Goal: Task Accomplishment & Management: Manage account settings

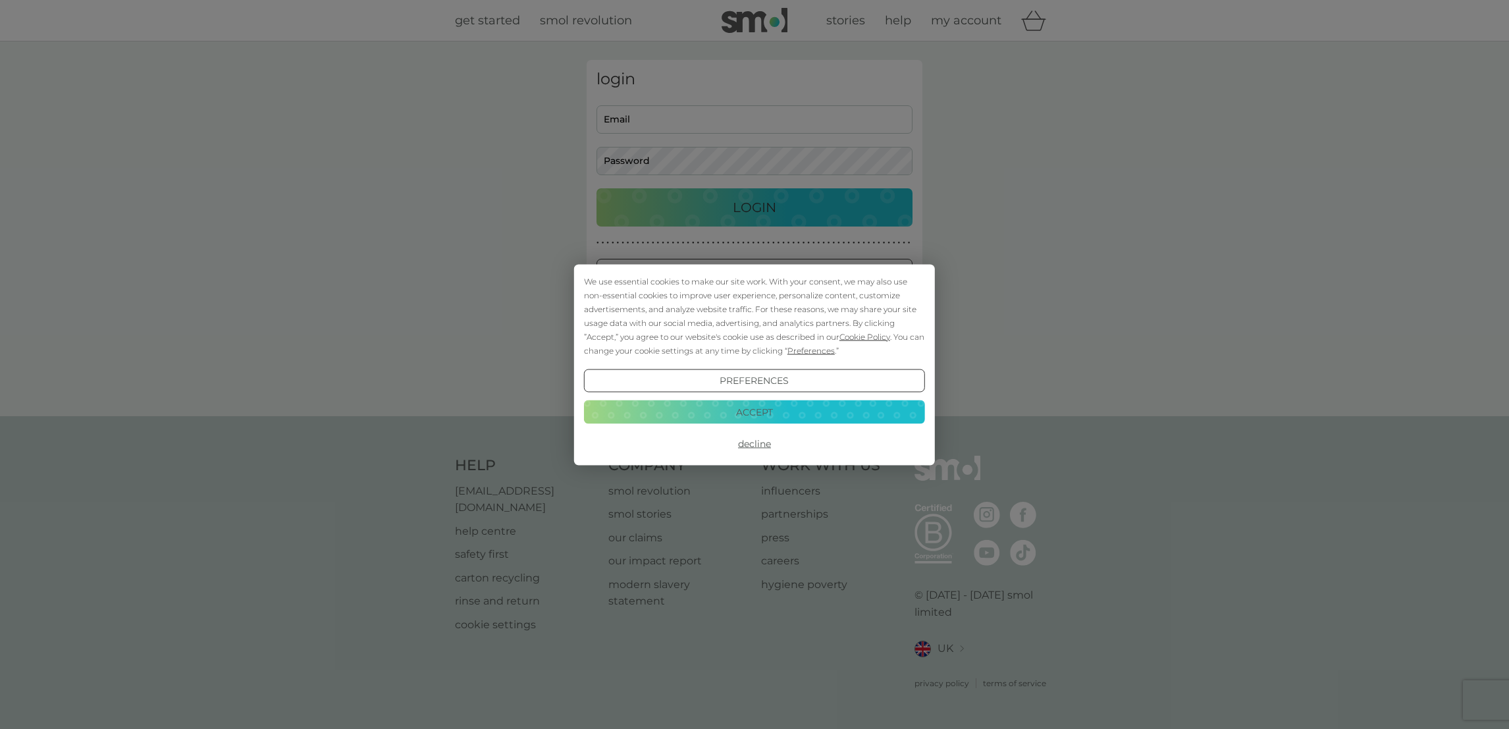
type input "[EMAIL_ADDRESS][DOMAIN_NAME]"
click at [755, 443] on button "Decline" at bounding box center [754, 444] width 341 height 24
type input "[EMAIL_ADDRESS][DOMAIN_NAME]"
click at [751, 443] on button "Decline" at bounding box center [754, 444] width 341 height 24
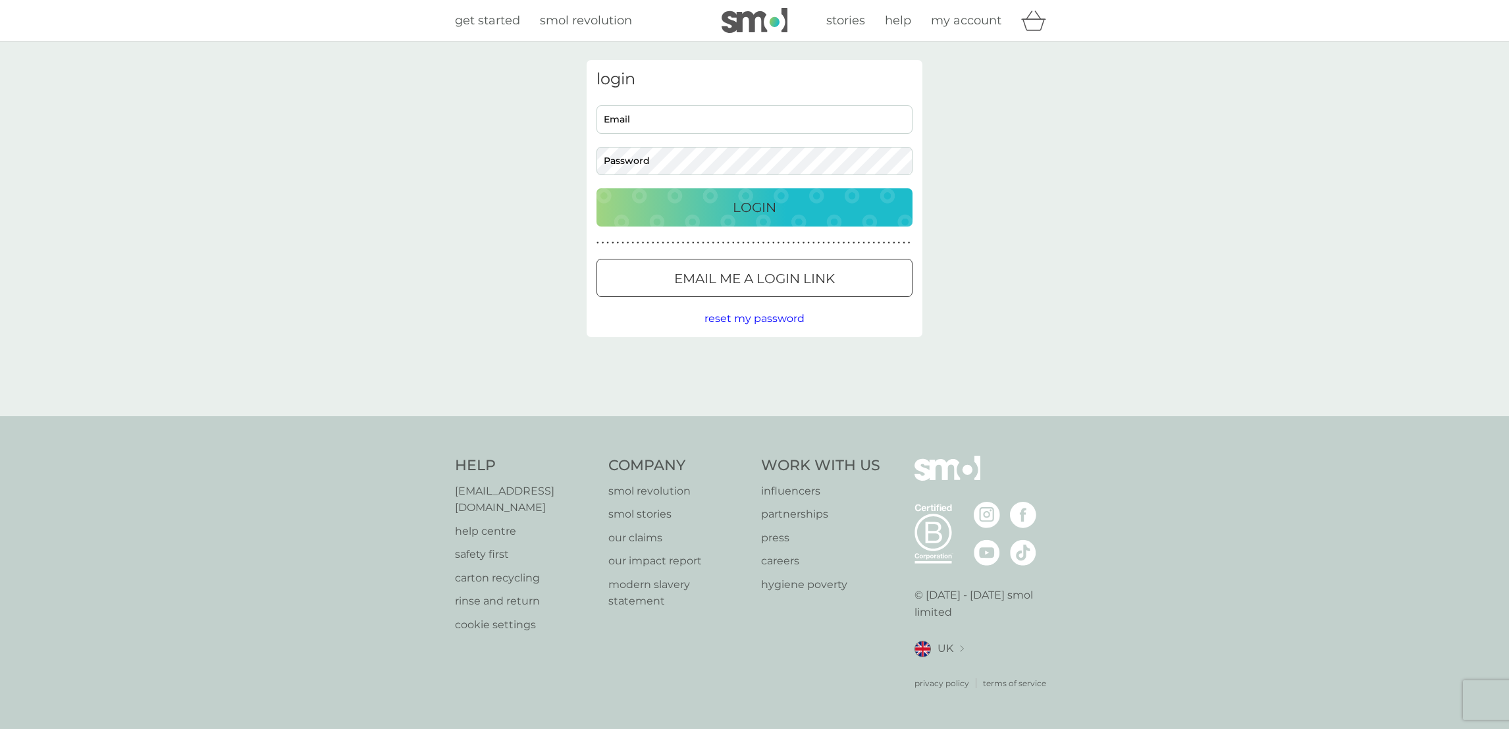
click at [752, 206] on p "Login" at bounding box center [754, 207] width 43 height 21
type input "carolebrownridge@gmail.com"
click at [751, 206] on p "Login" at bounding box center [754, 207] width 43 height 21
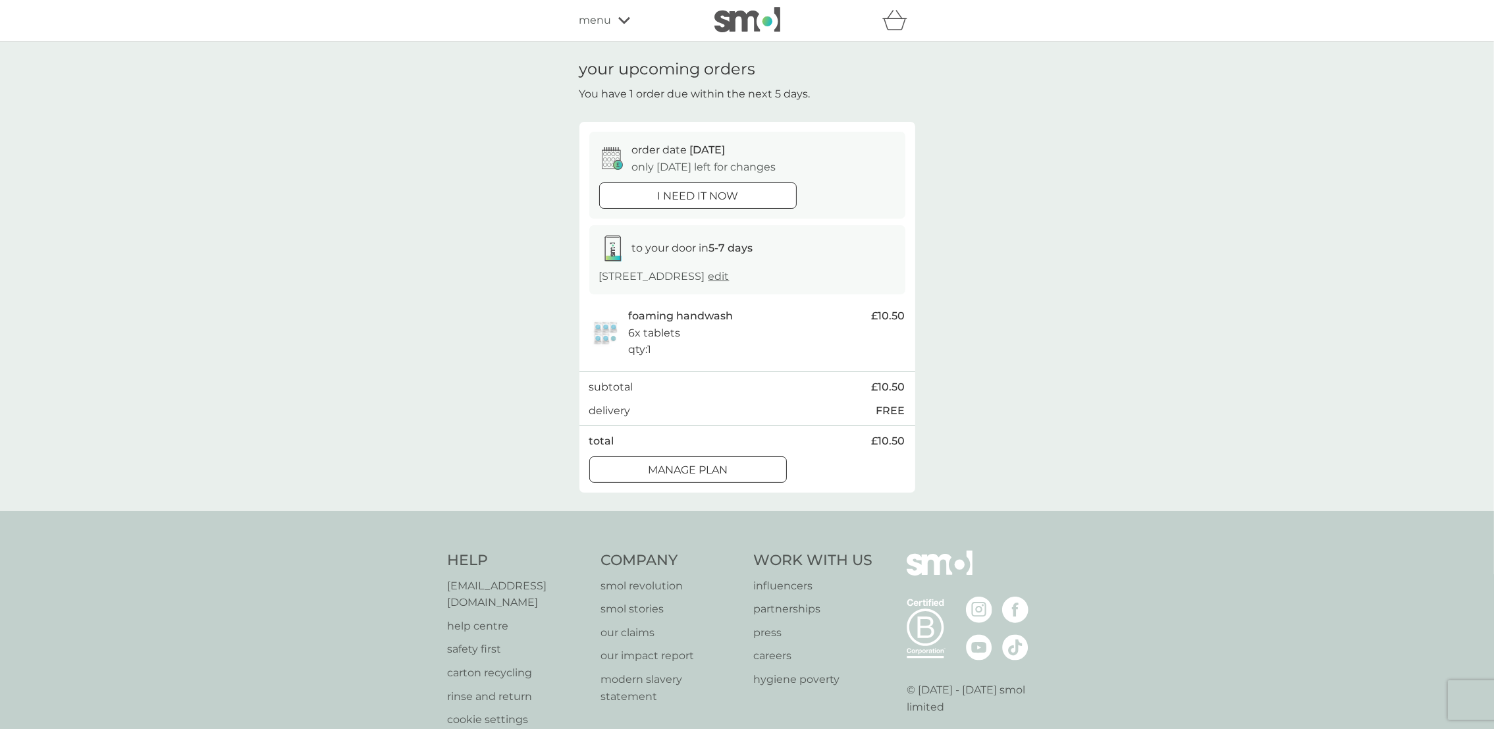
click at [685, 477] on div at bounding box center [688, 470] width 47 height 14
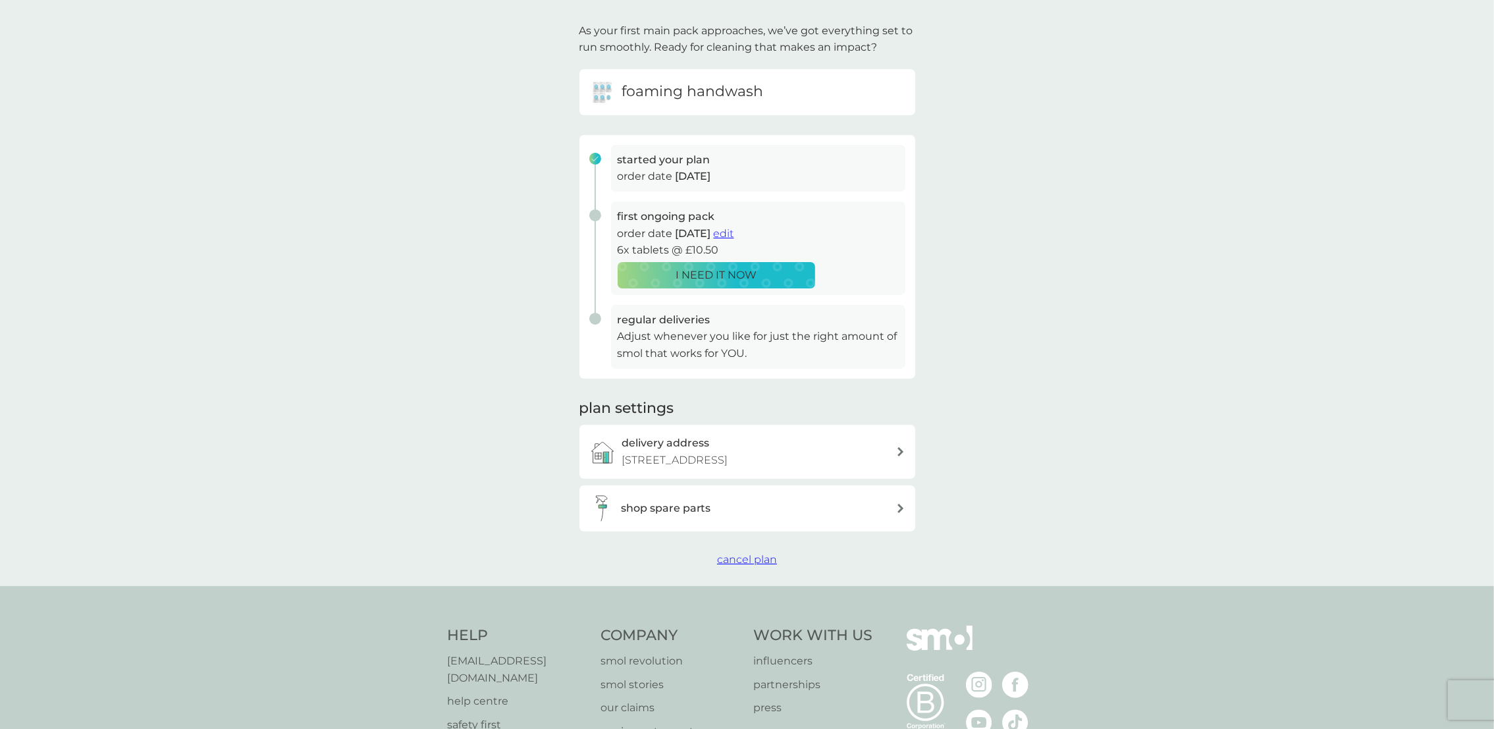
scroll to position [93, 0]
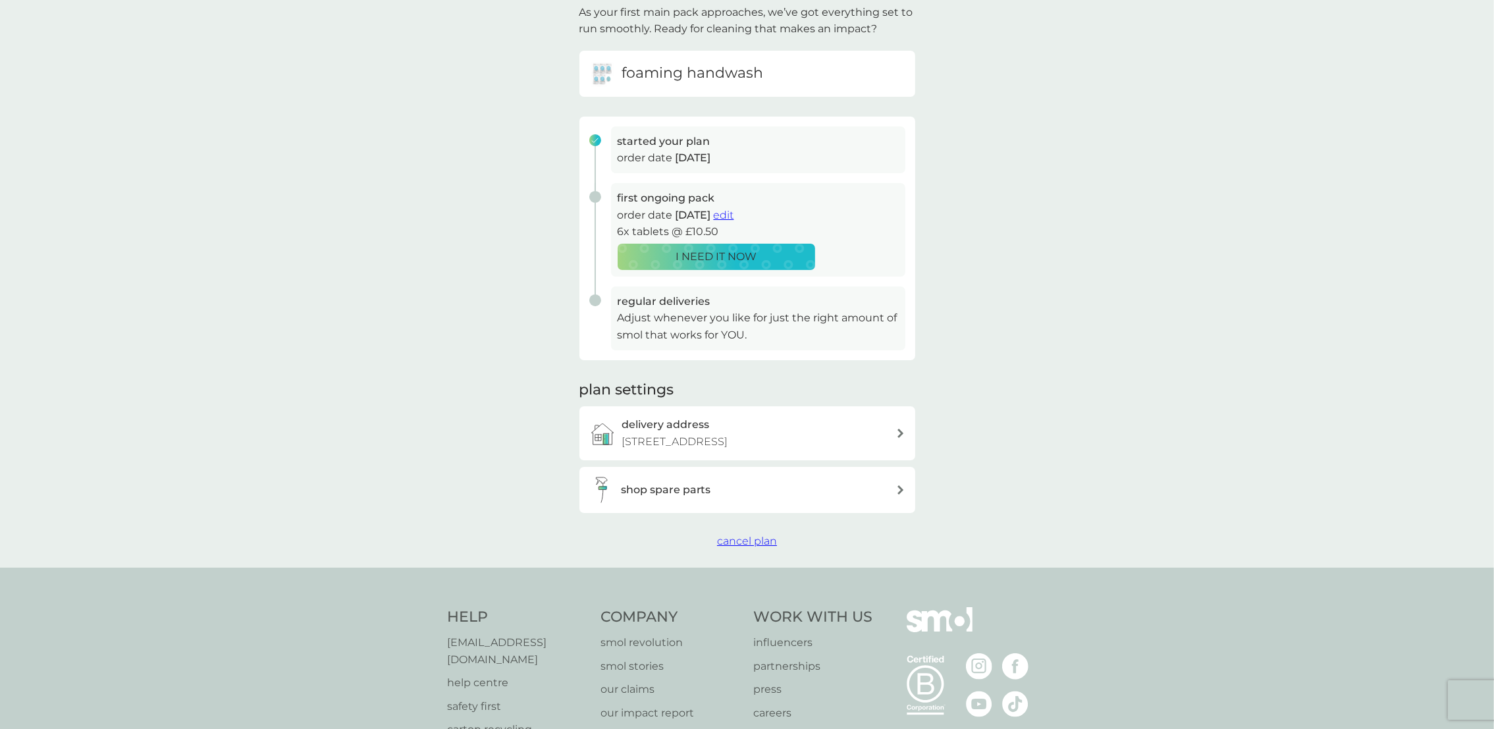
click at [676, 499] on h3 "shop spare parts" at bounding box center [666, 489] width 90 height 17
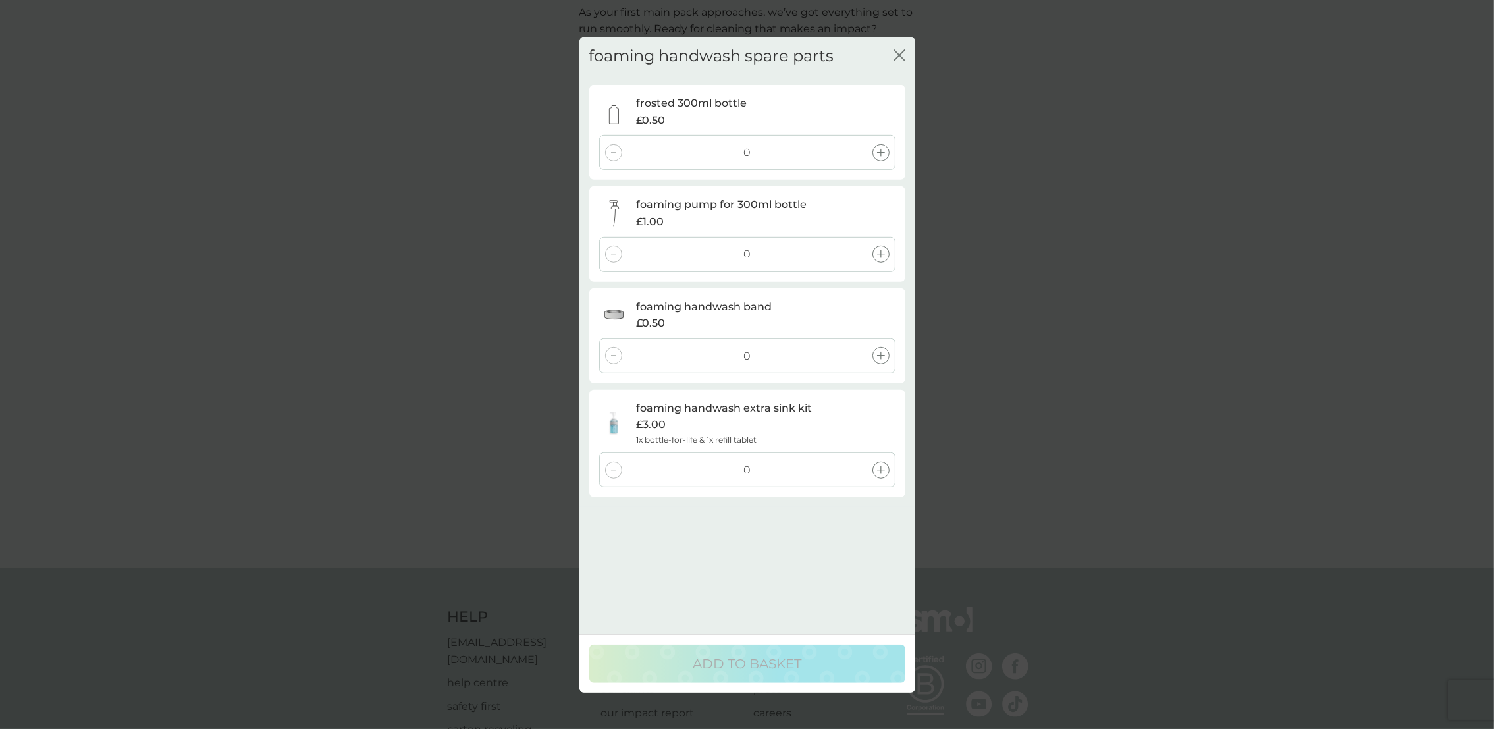
click at [902, 49] on icon "close" at bounding box center [900, 55] width 12 height 12
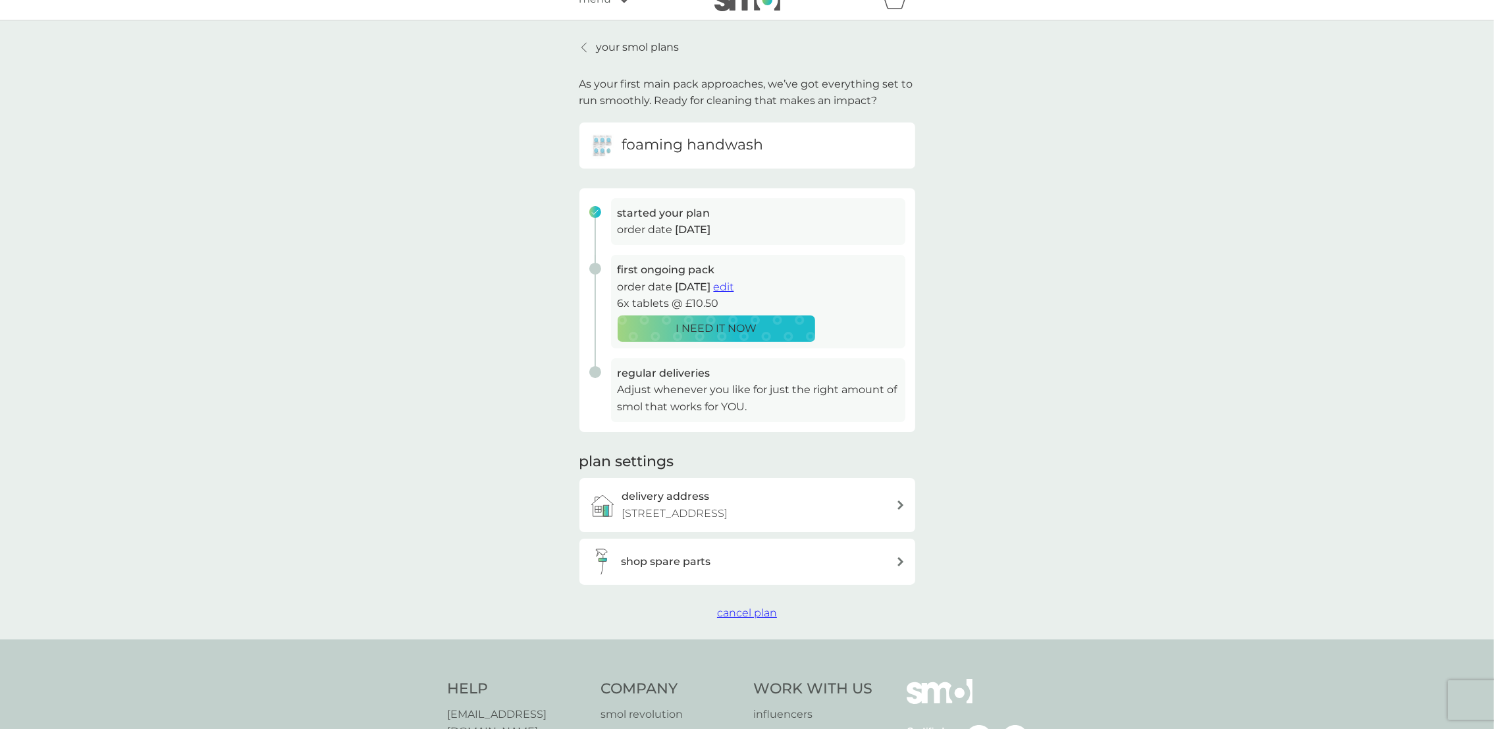
scroll to position [0, 0]
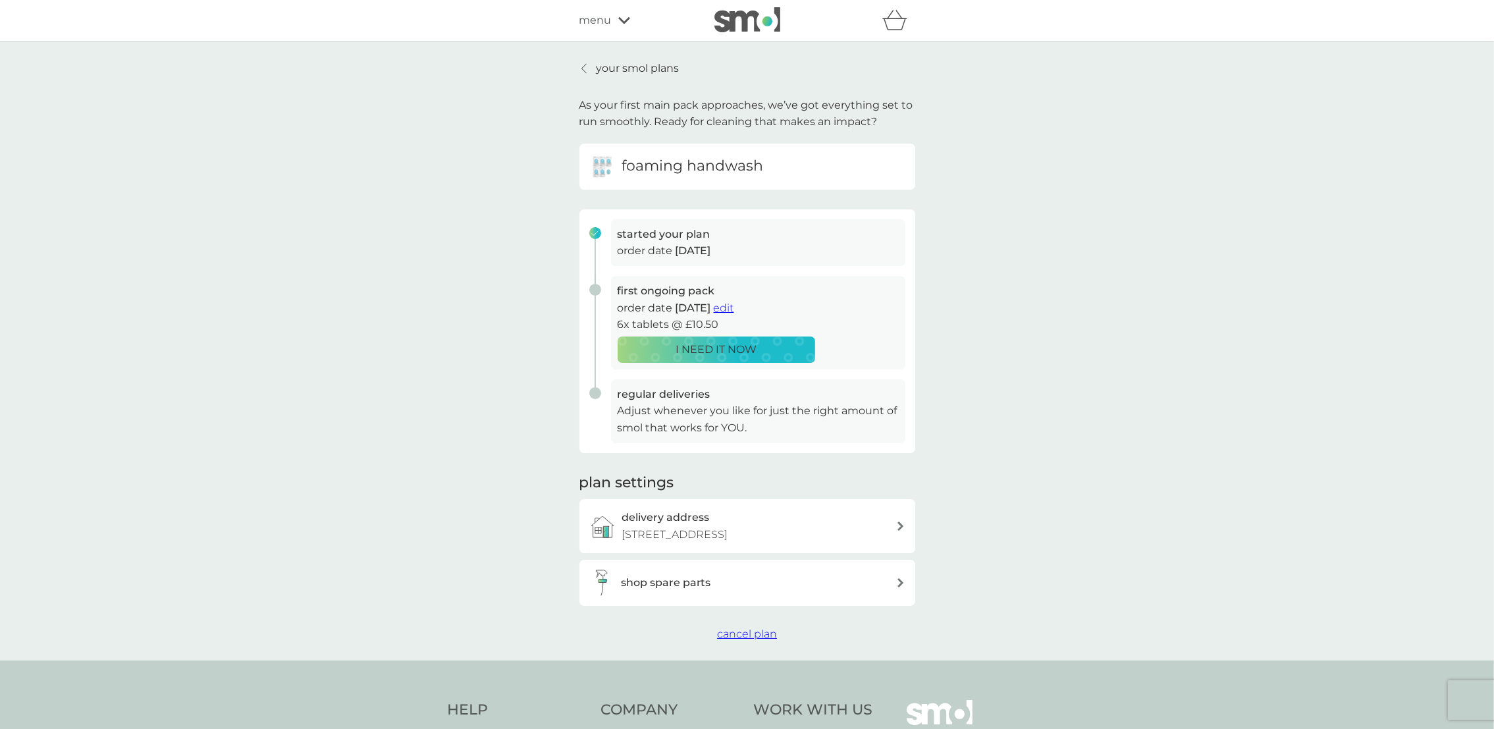
click at [734, 307] on span "edit" at bounding box center [724, 308] width 20 height 13
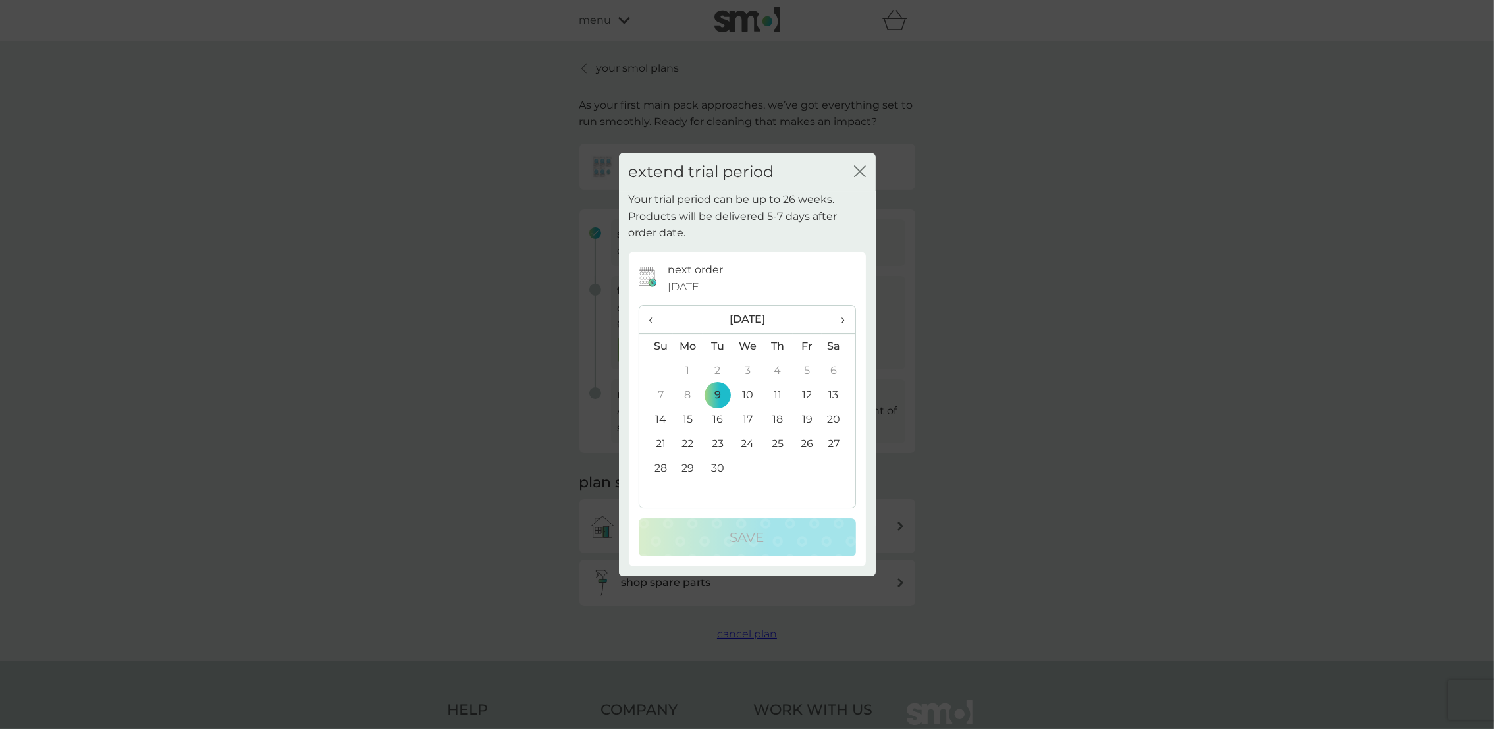
click at [835, 320] on span "›" at bounding box center [838, 320] width 13 height 28
click at [749, 370] on td "1" at bounding box center [747, 370] width 30 height 24
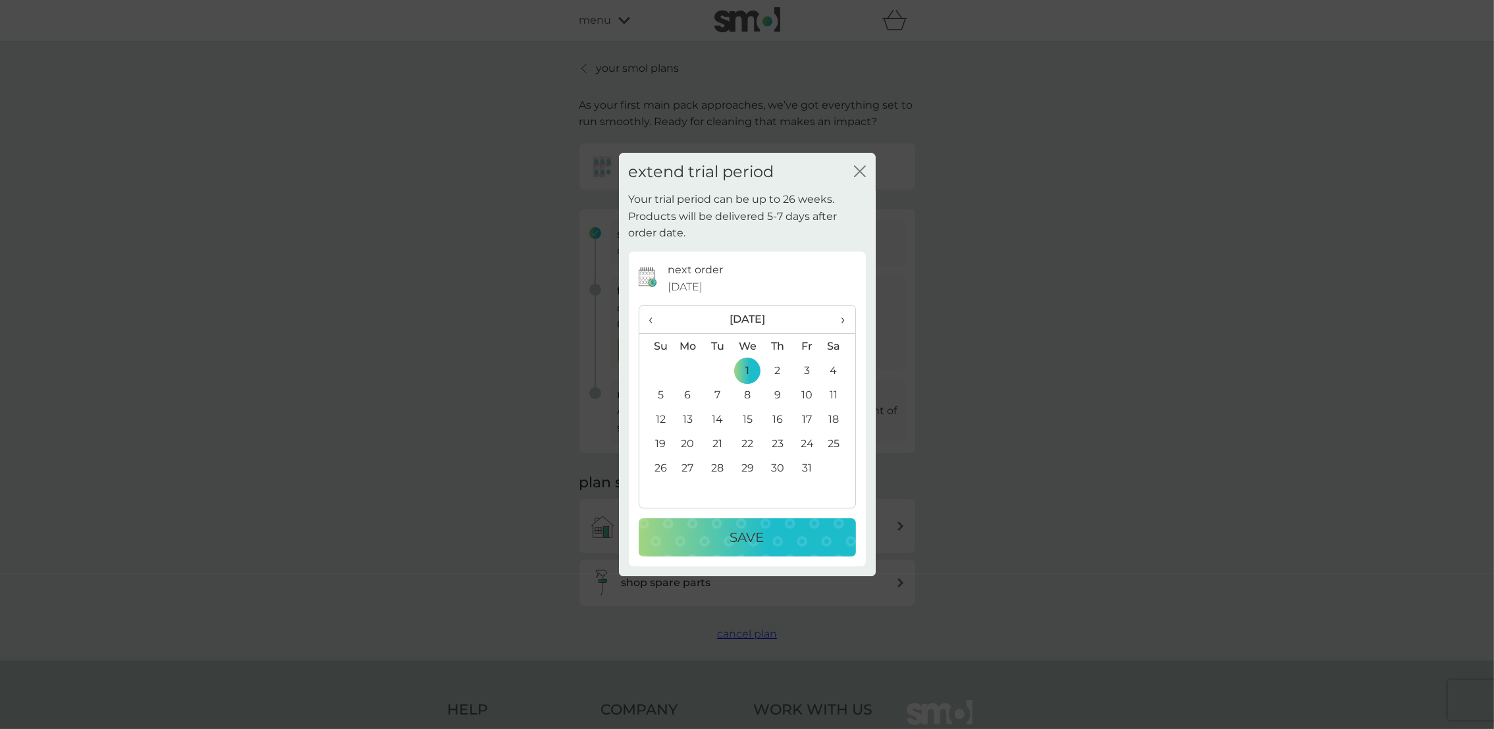
click at [749, 536] on p "Save" at bounding box center [747, 537] width 34 height 21
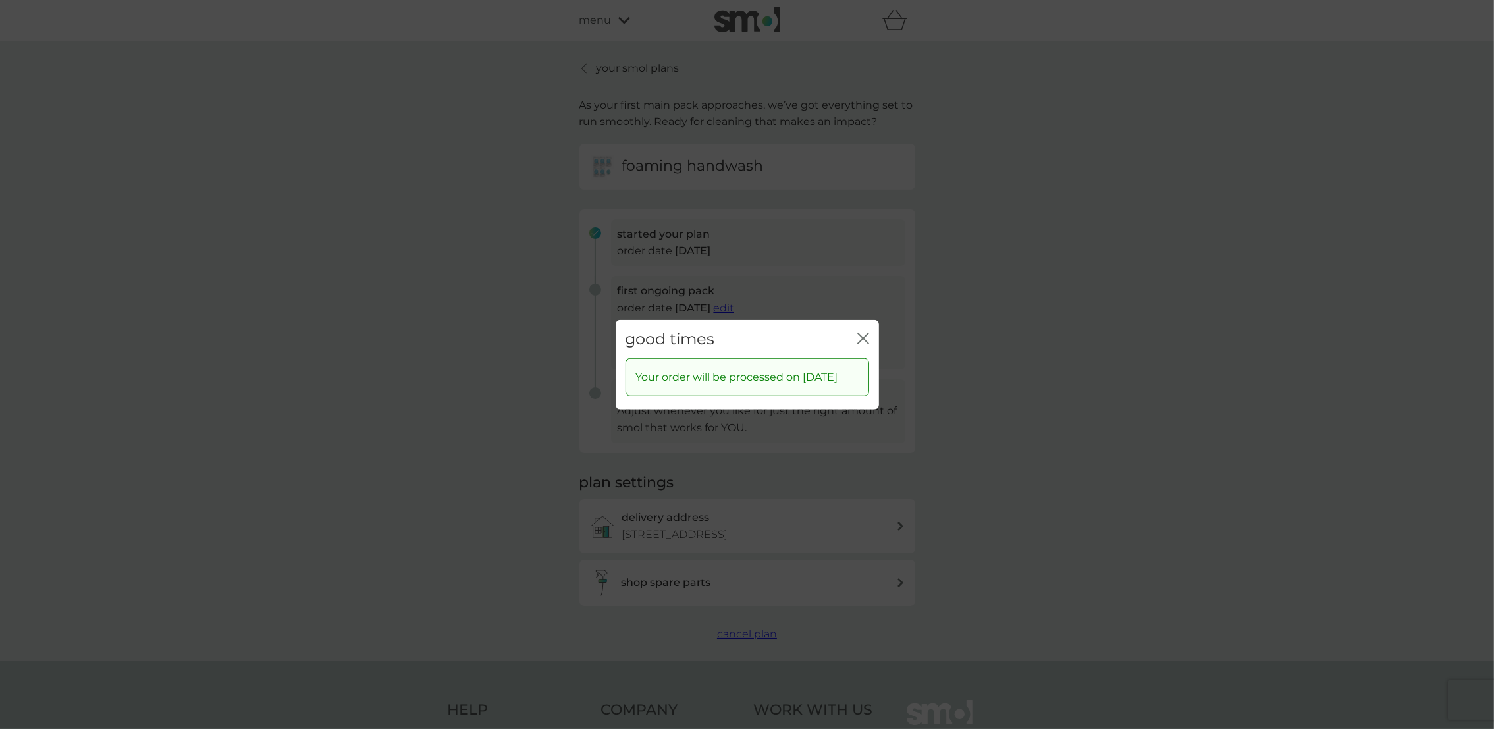
click at [866, 335] on icon "close" at bounding box center [865, 338] width 5 height 11
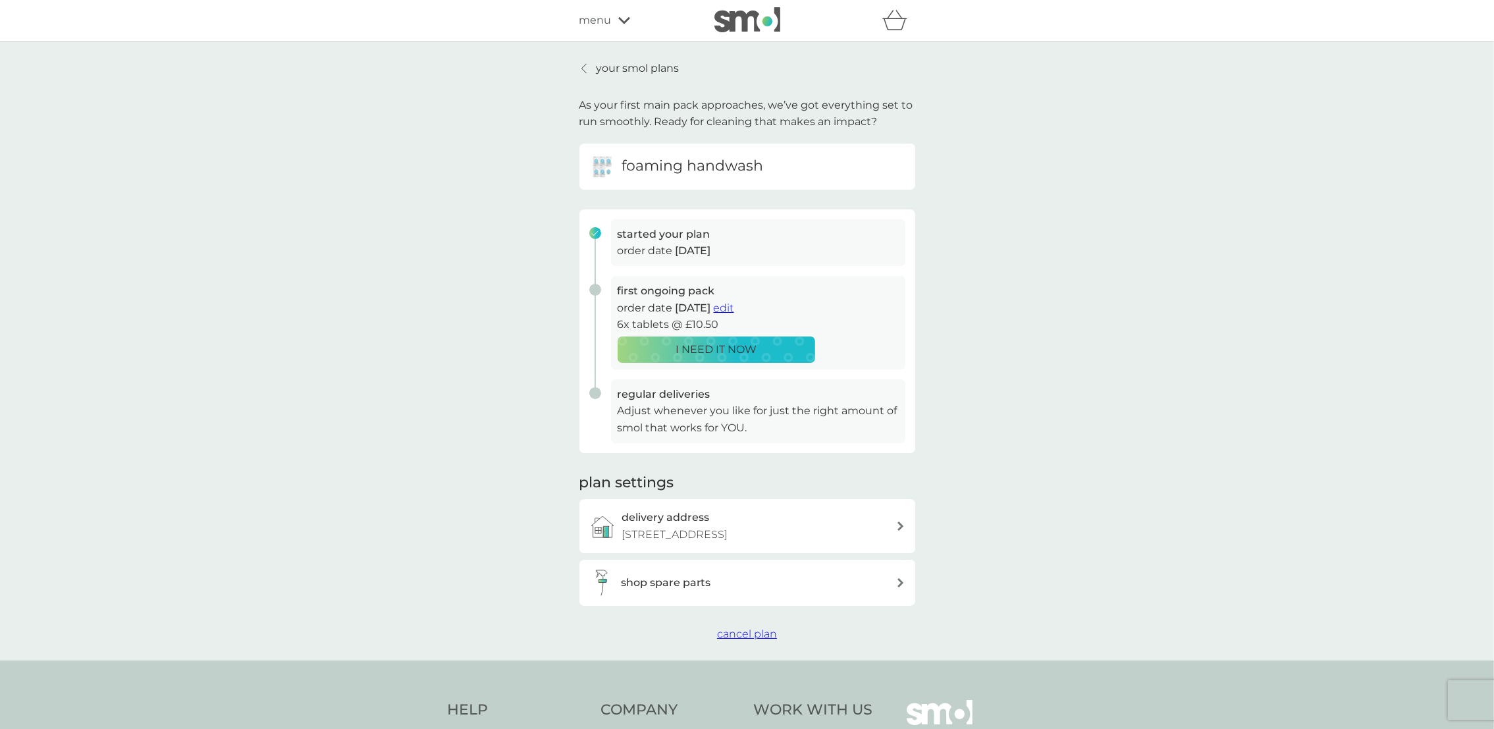
click at [637, 70] on p "your smol plans" at bounding box center [638, 68] width 83 height 17
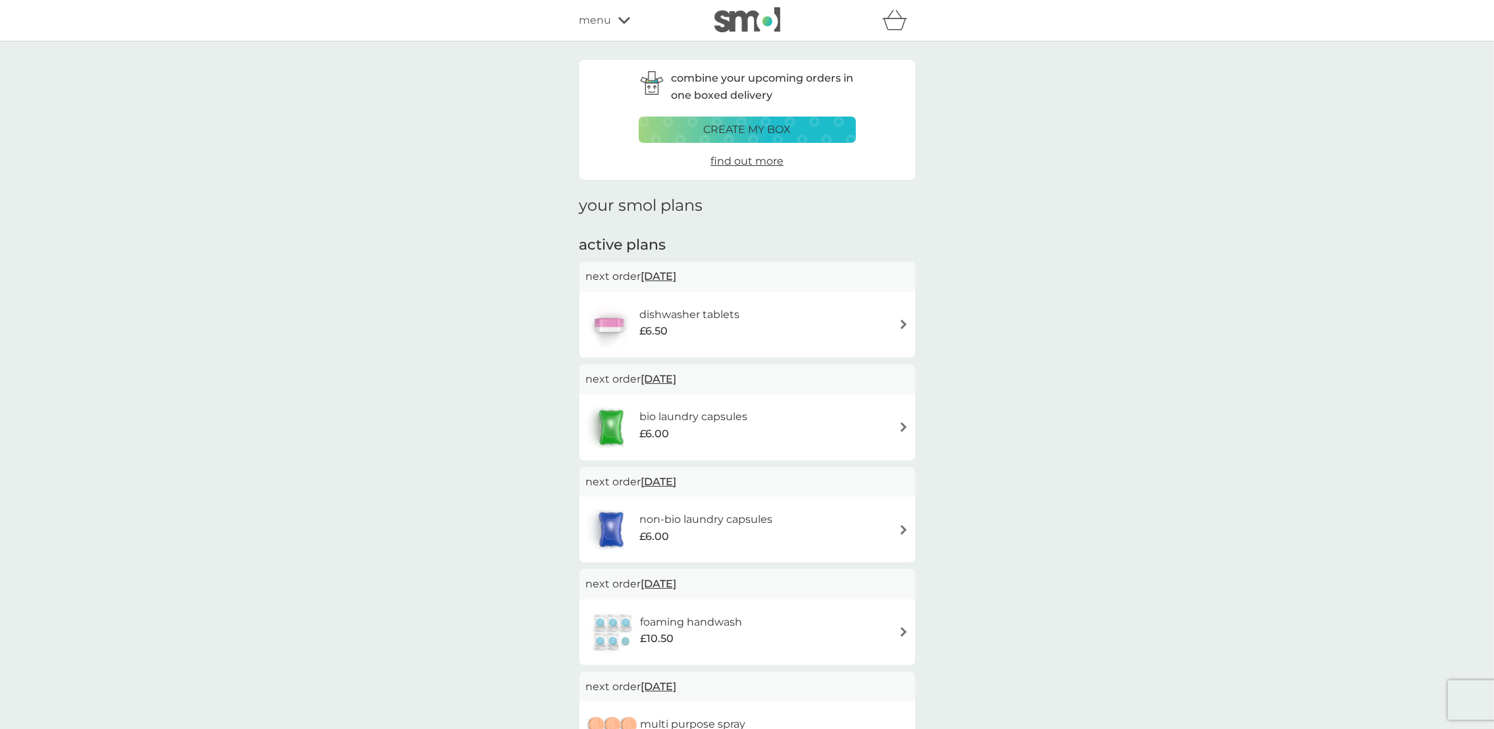
click at [672, 377] on span "[DATE]" at bounding box center [659, 379] width 36 height 26
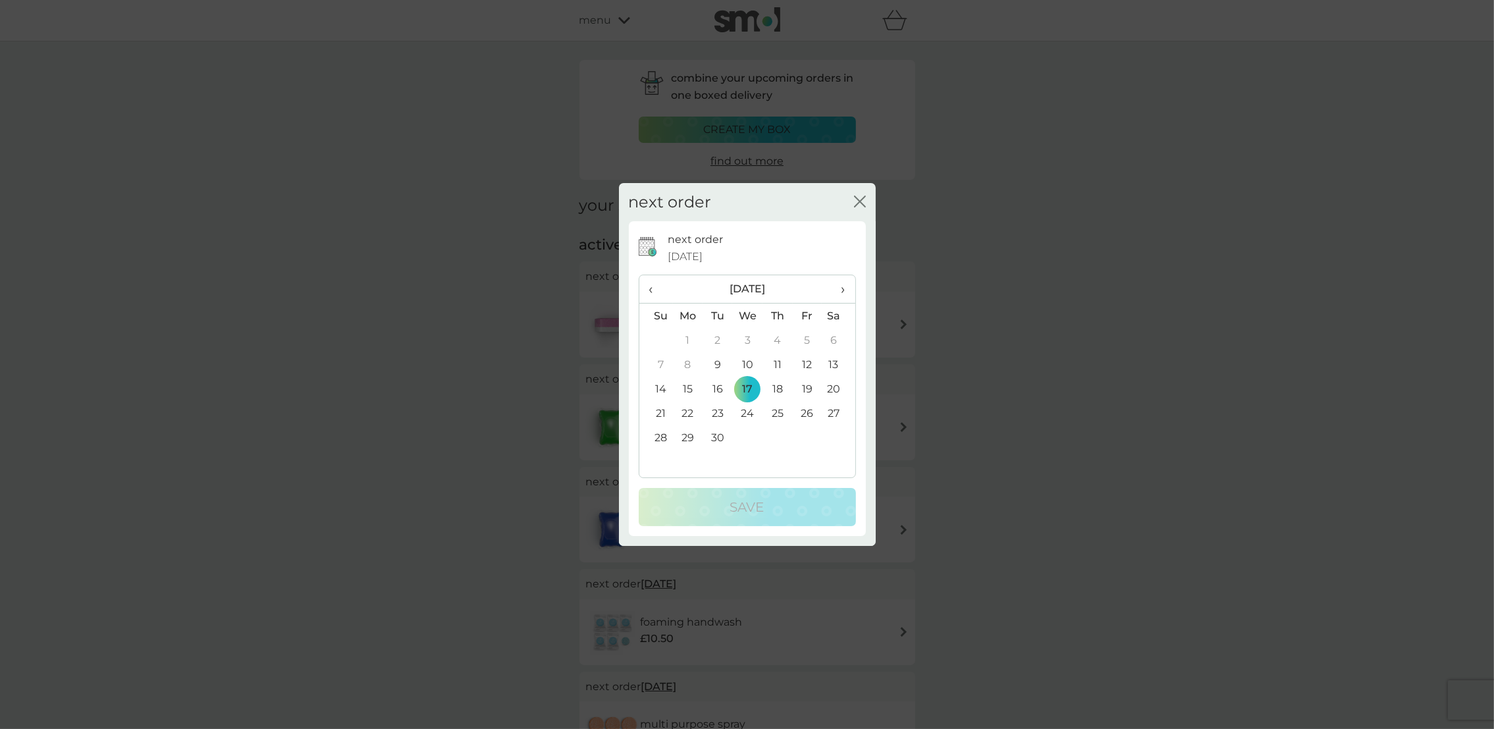
click at [808, 367] on td "12" at bounding box center [808, 364] width 30 height 24
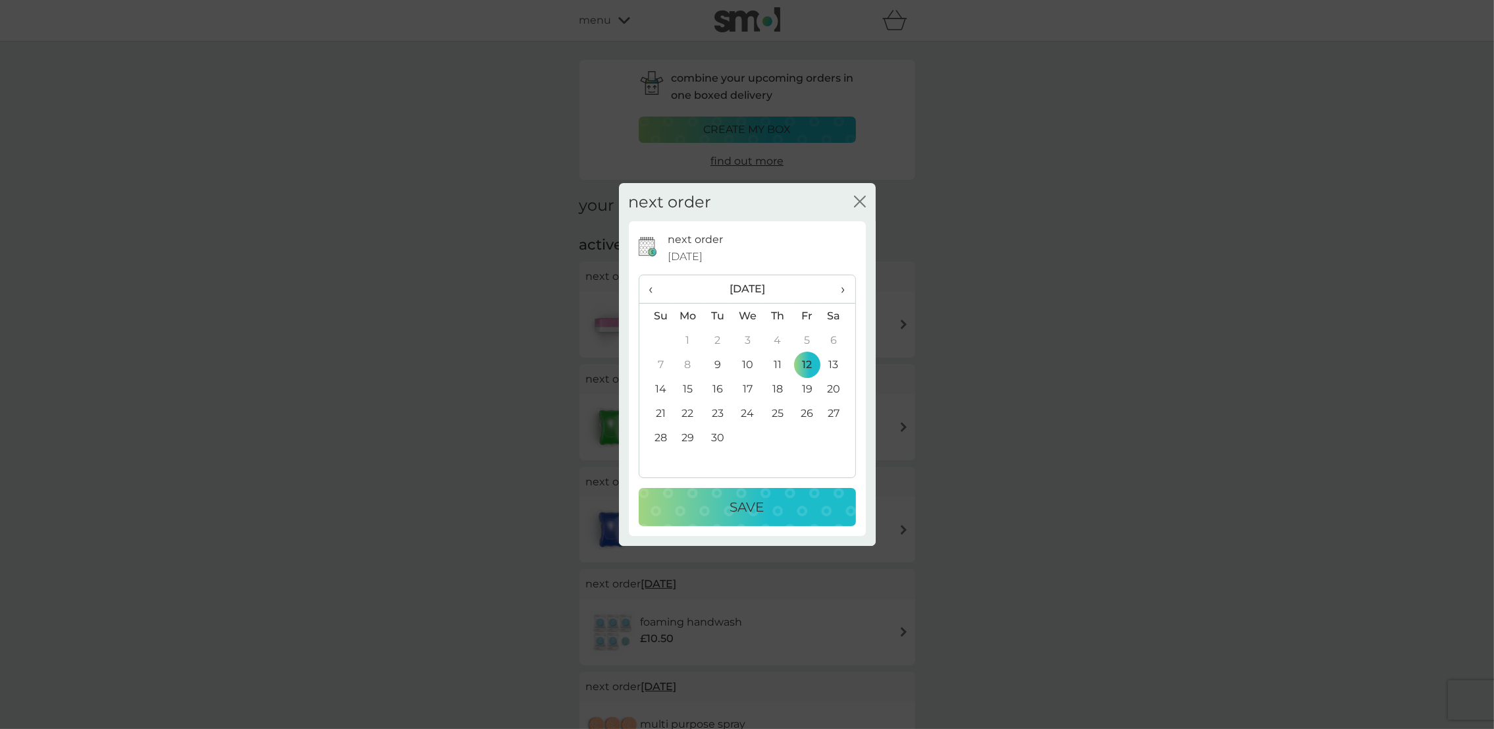
click at [744, 501] on p "Save" at bounding box center [747, 507] width 34 height 21
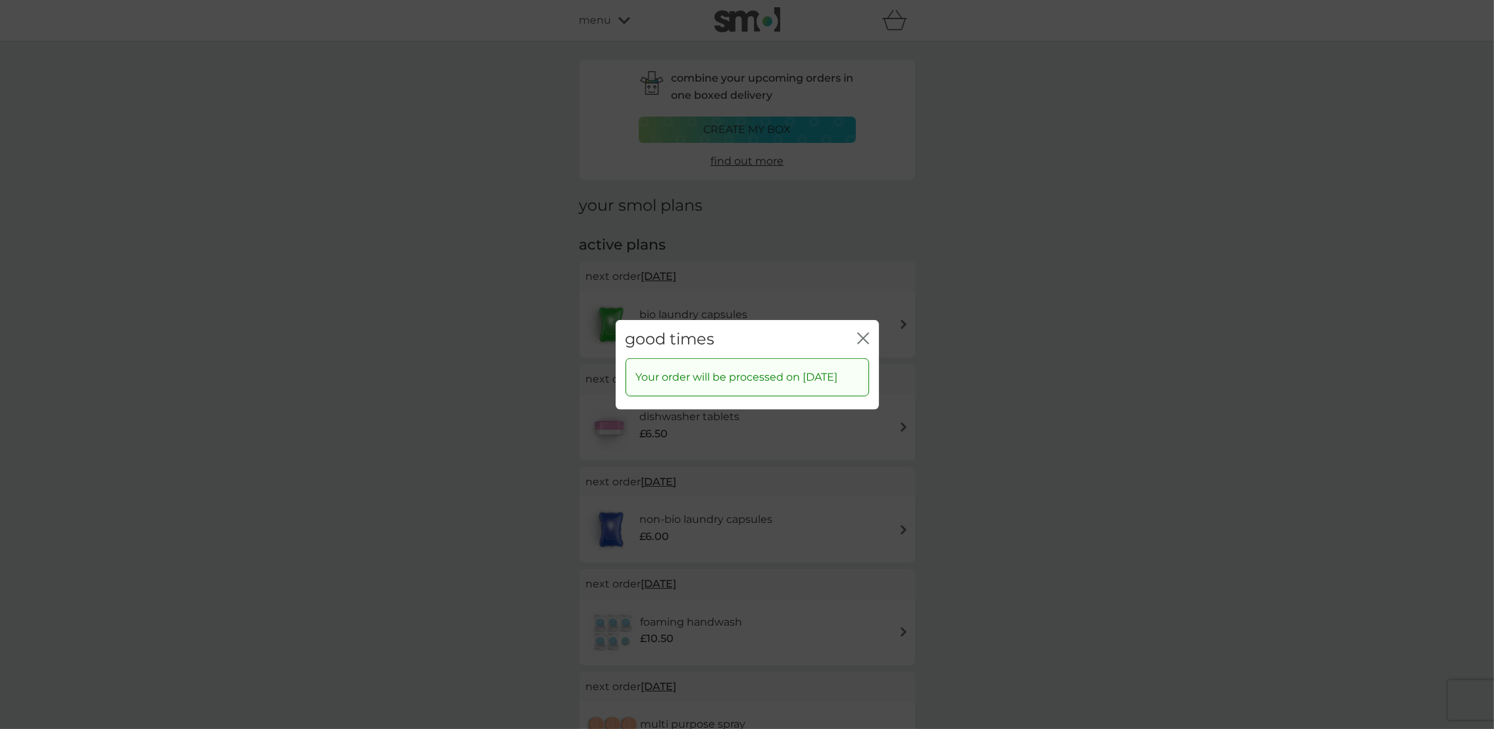
click at [863, 332] on icon "close" at bounding box center [863, 338] width 12 height 12
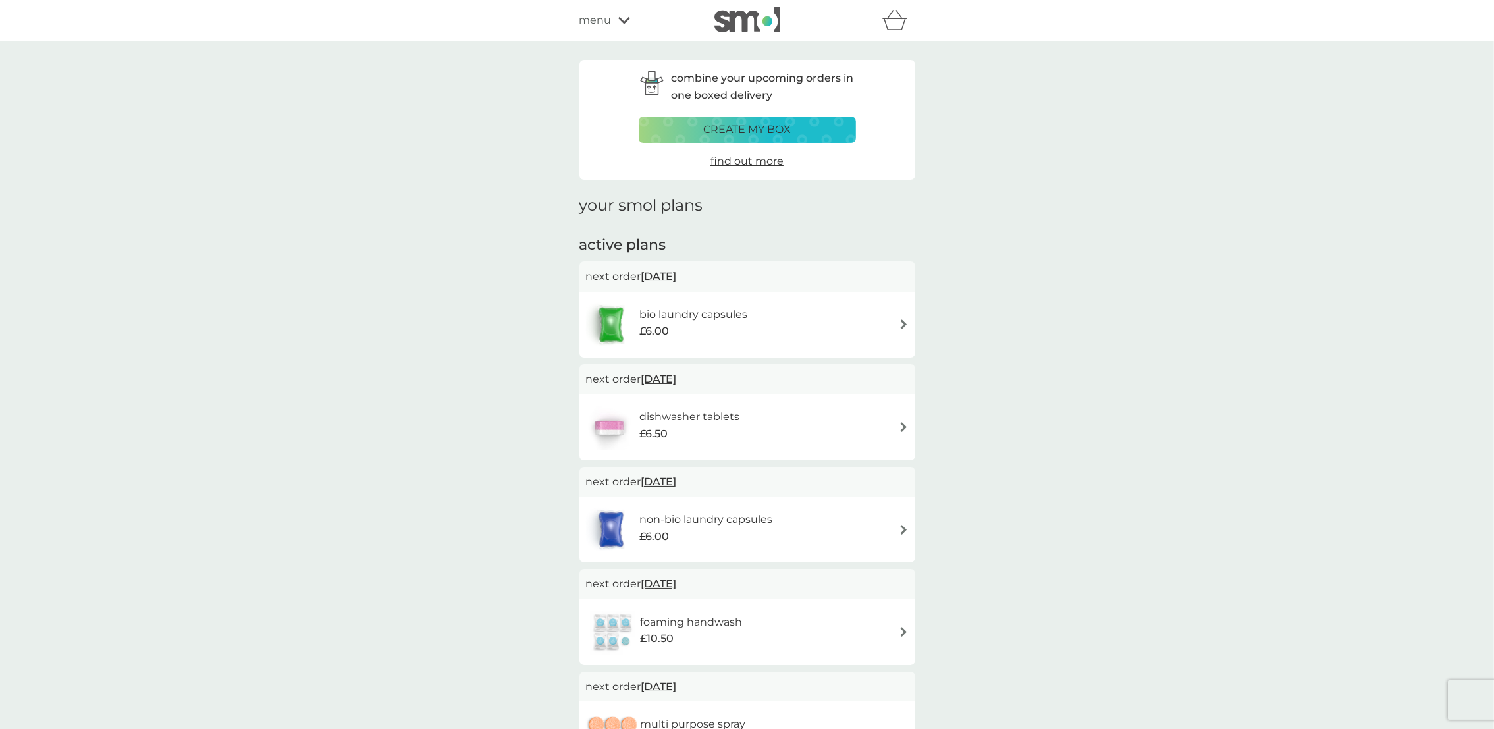
click at [670, 375] on span "[DATE]" at bounding box center [659, 379] width 36 height 26
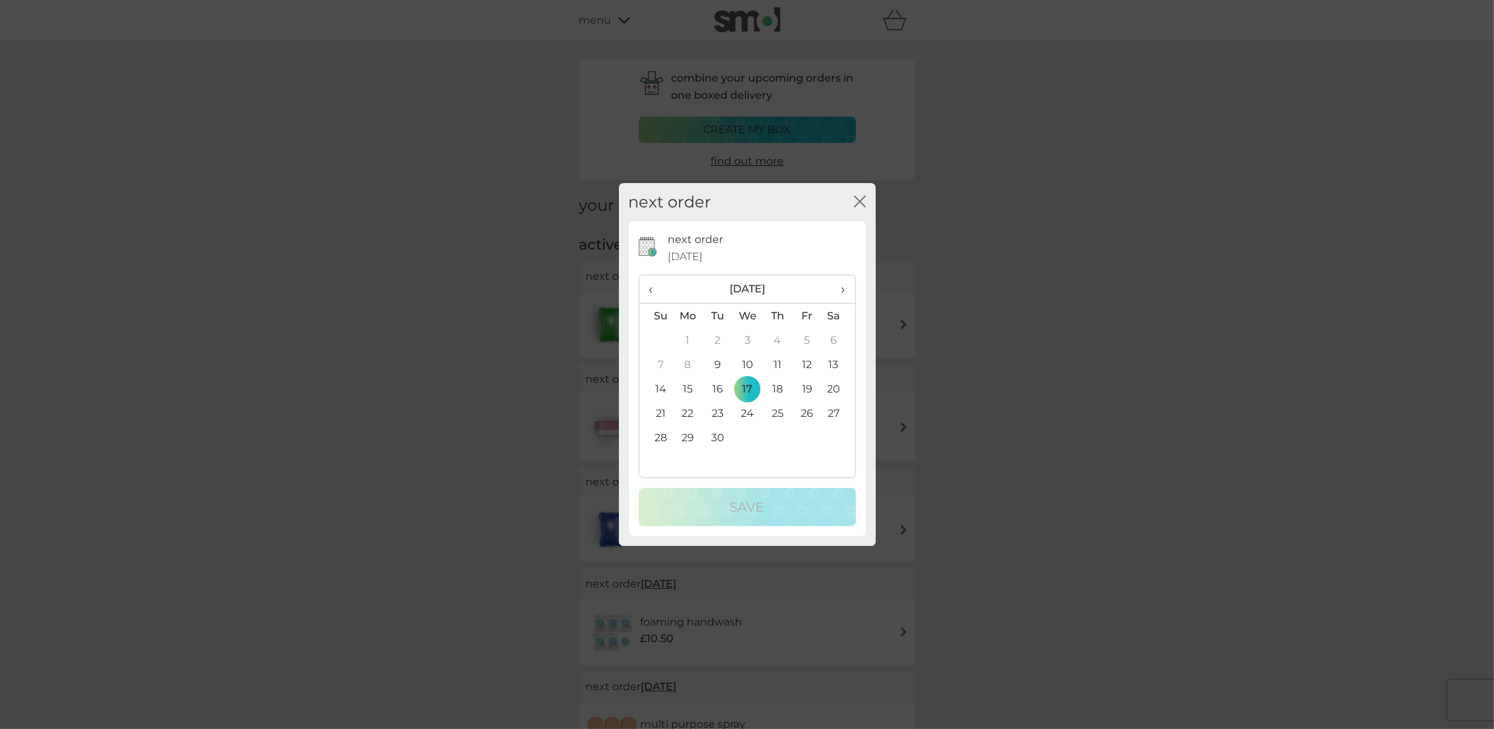
click at [842, 285] on span "›" at bounding box center [838, 289] width 13 height 28
click at [832, 339] on td "1" at bounding box center [838, 340] width 33 height 24
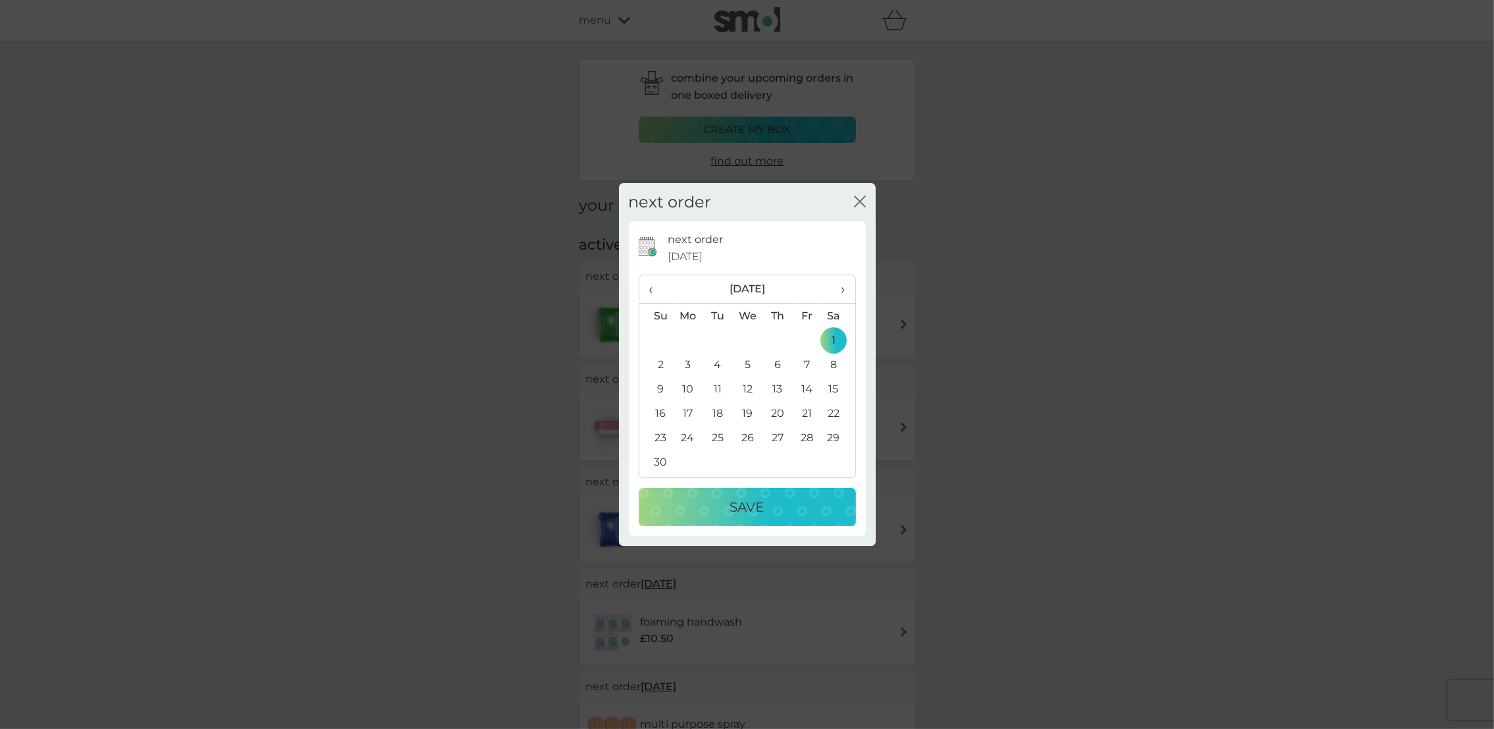
click at [747, 507] on p "Save" at bounding box center [747, 507] width 34 height 21
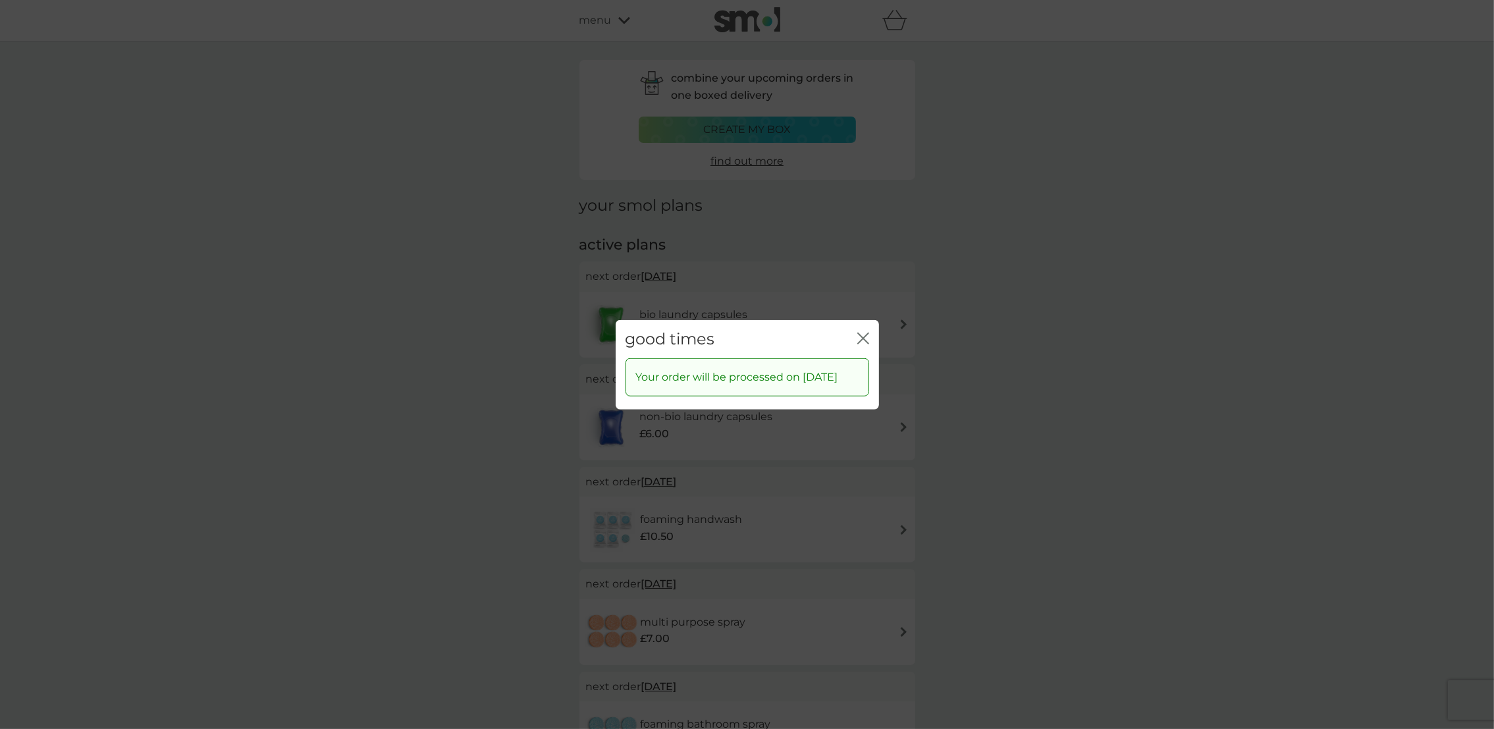
click at [860, 332] on icon "close" at bounding box center [863, 338] width 12 height 12
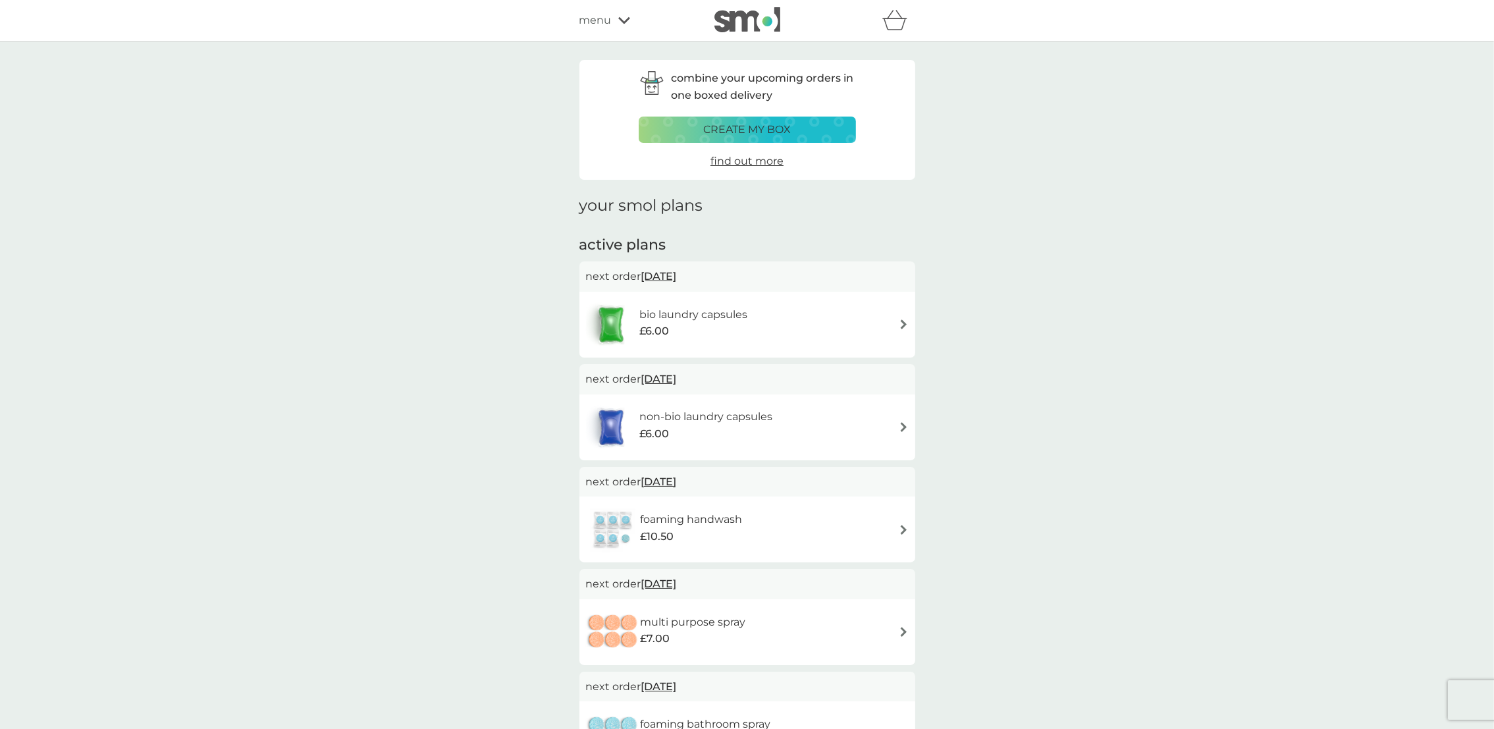
click at [668, 375] on span "[DATE]" at bounding box center [659, 379] width 36 height 26
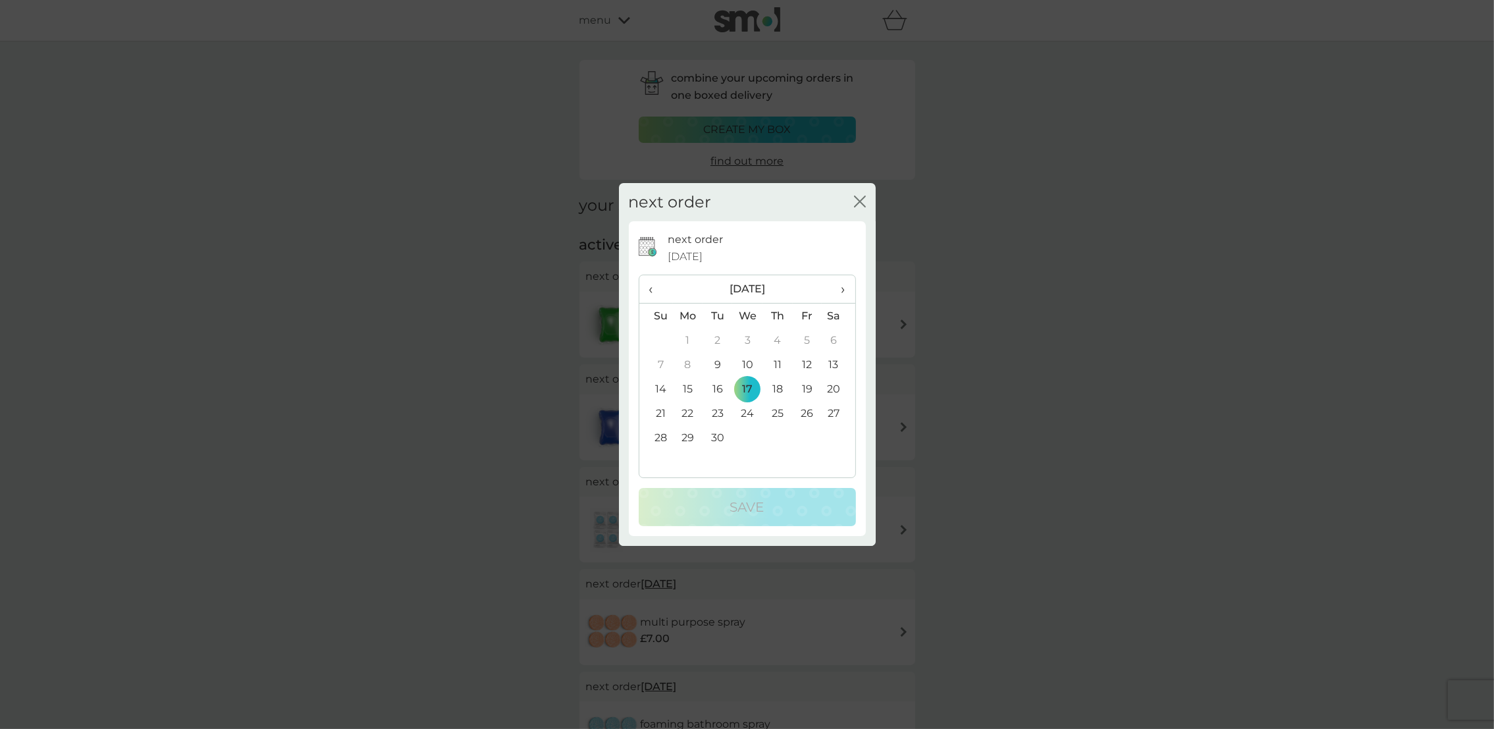
click at [809, 356] on td "12" at bounding box center [808, 364] width 30 height 24
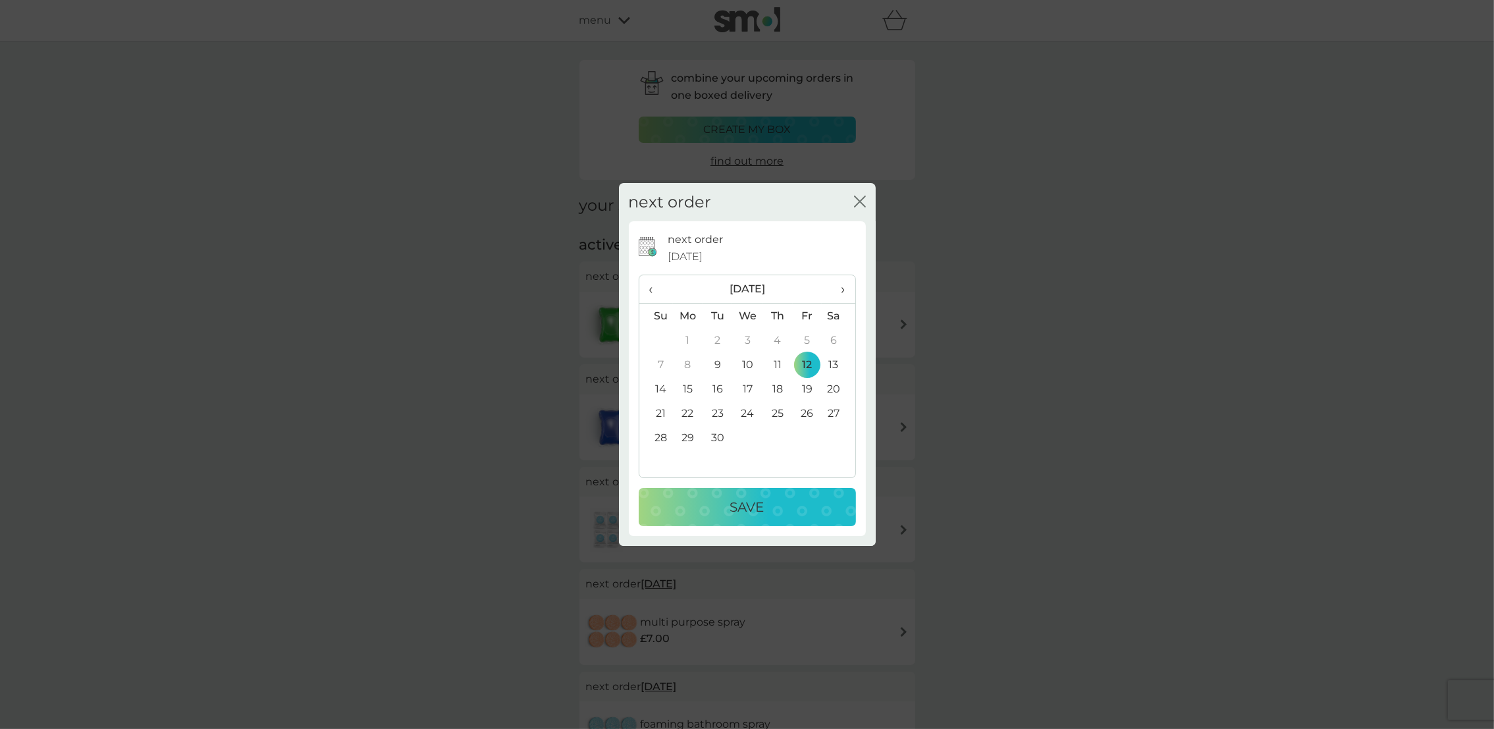
drag, startPoint x: 728, startPoint y: 509, endPoint x: 717, endPoint y: 506, distance: 12.1
click at [717, 506] on div "Save" at bounding box center [747, 507] width 191 height 21
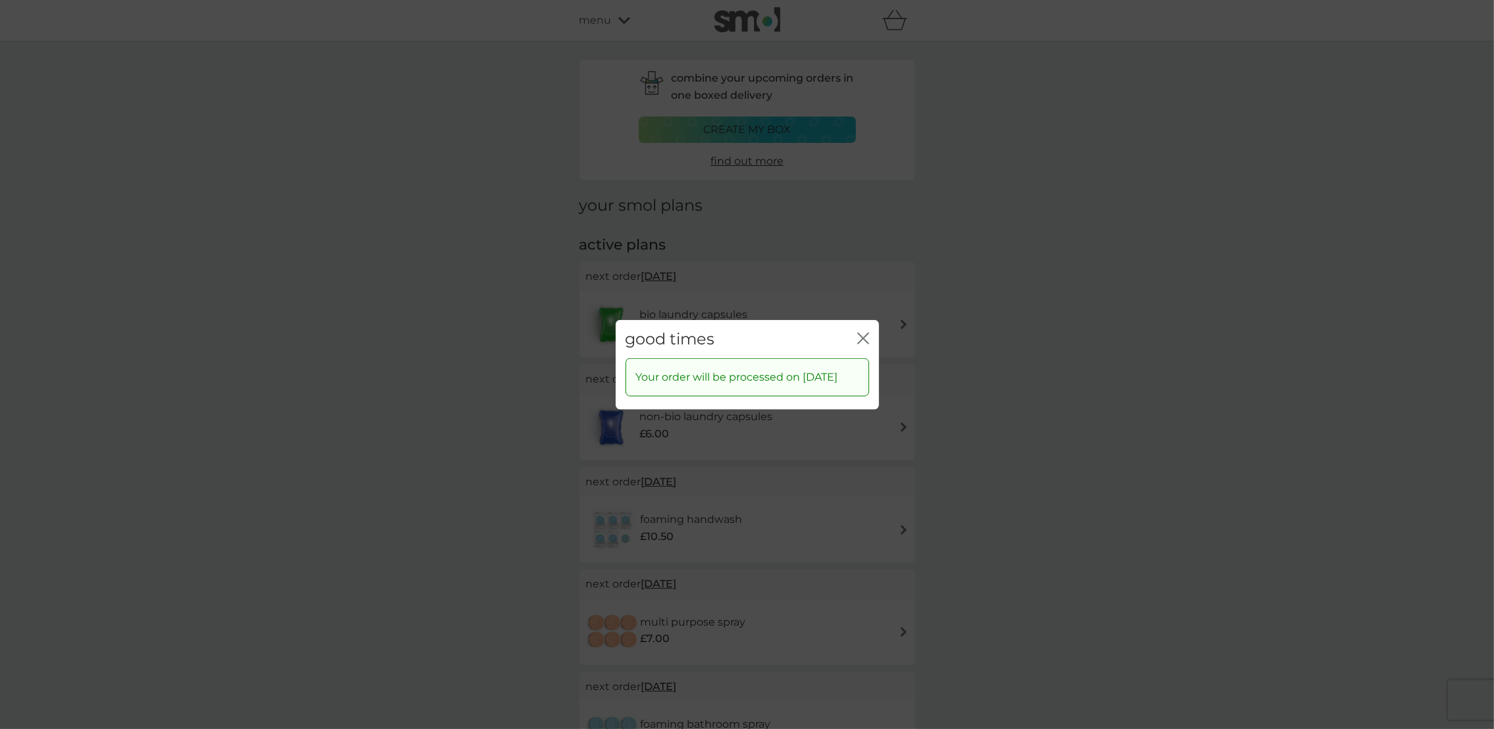
click at [862, 332] on icon "close" at bounding box center [863, 338] width 12 height 12
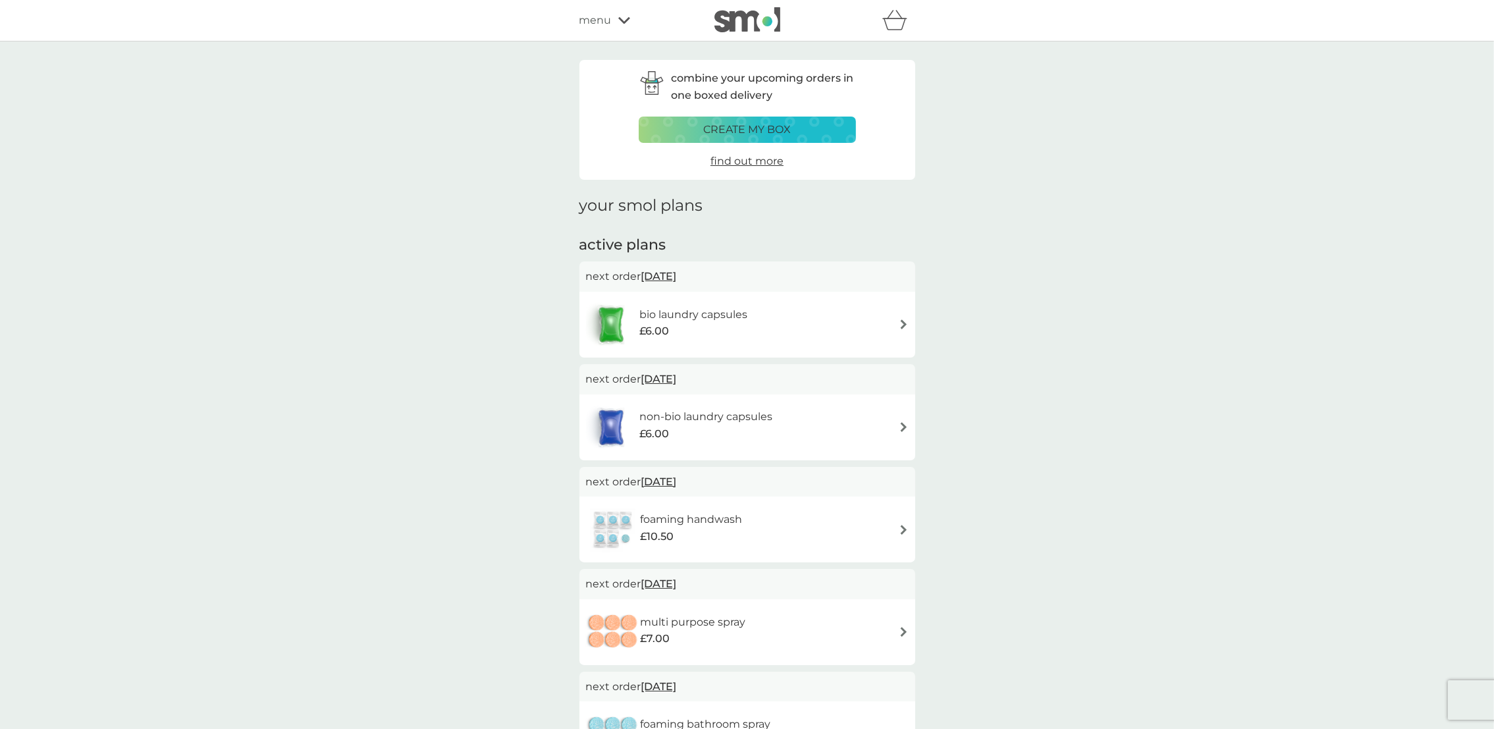
click at [761, 125] on p "create my box" at bounding box center [747, 129] width 88 height 17
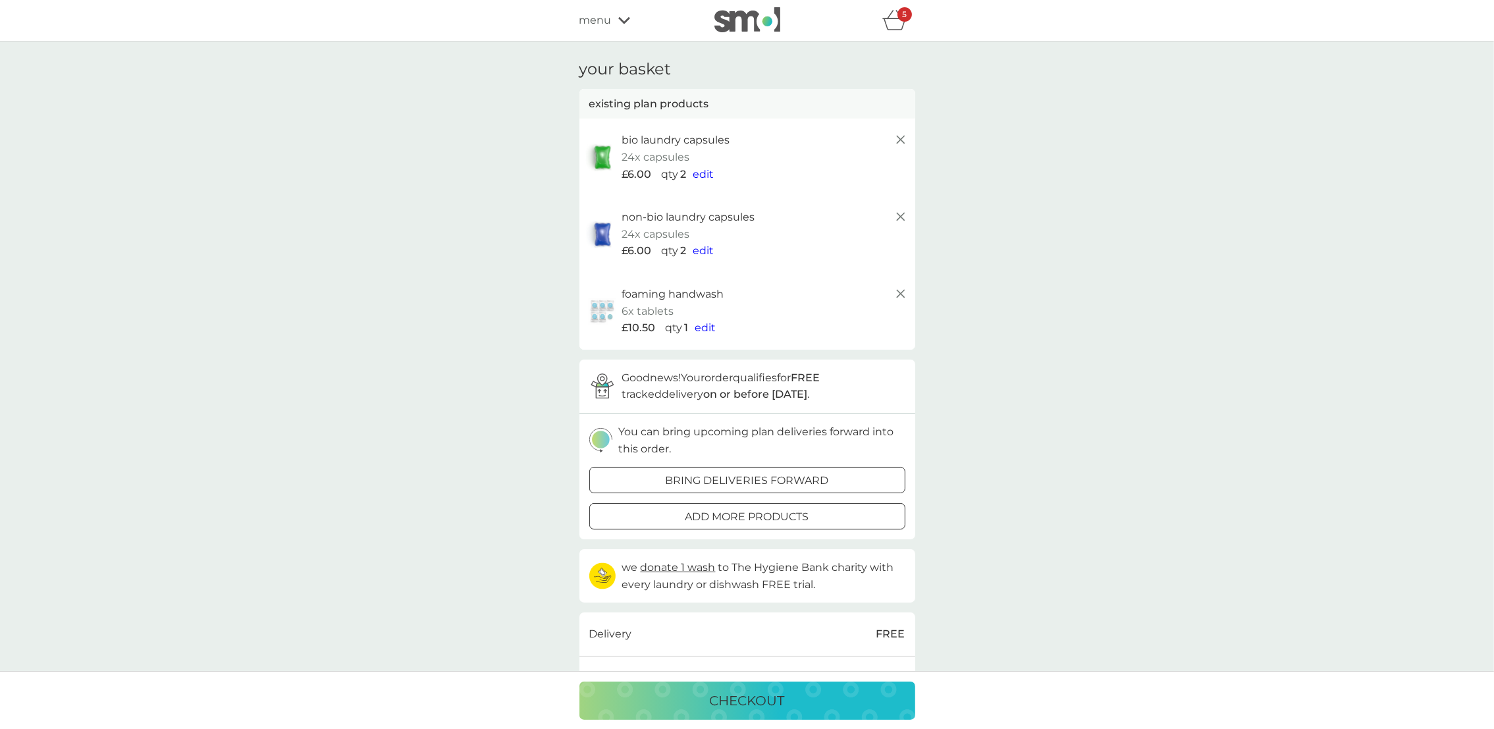
click at [705, 174] on span "edit" at bounding box center [703, 174] width 21 height 13
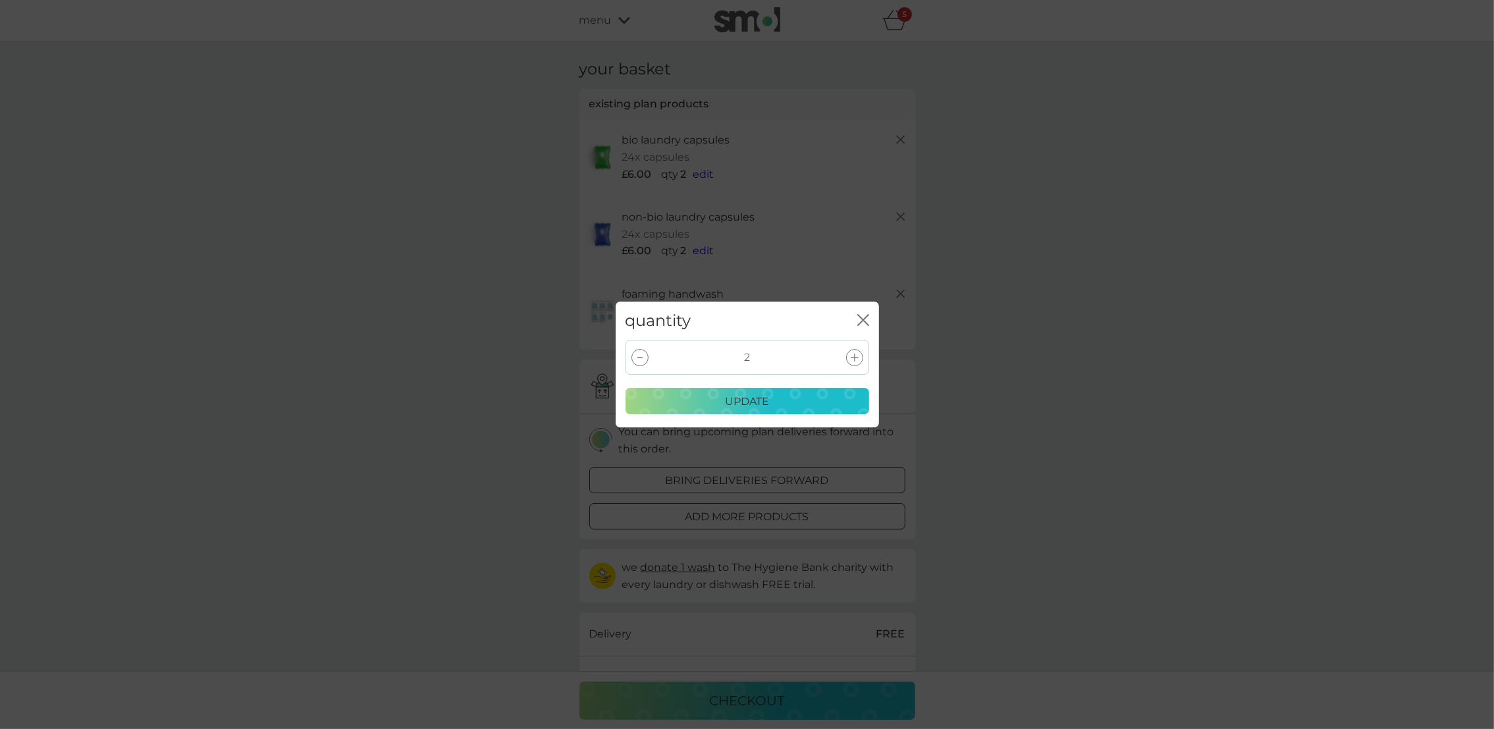
click at [637, 355] on div at bounding box center [640, 357] width 17 height 17
click at [758, 399] on p "update" at bounding box center [747, 401] width 44 height 17
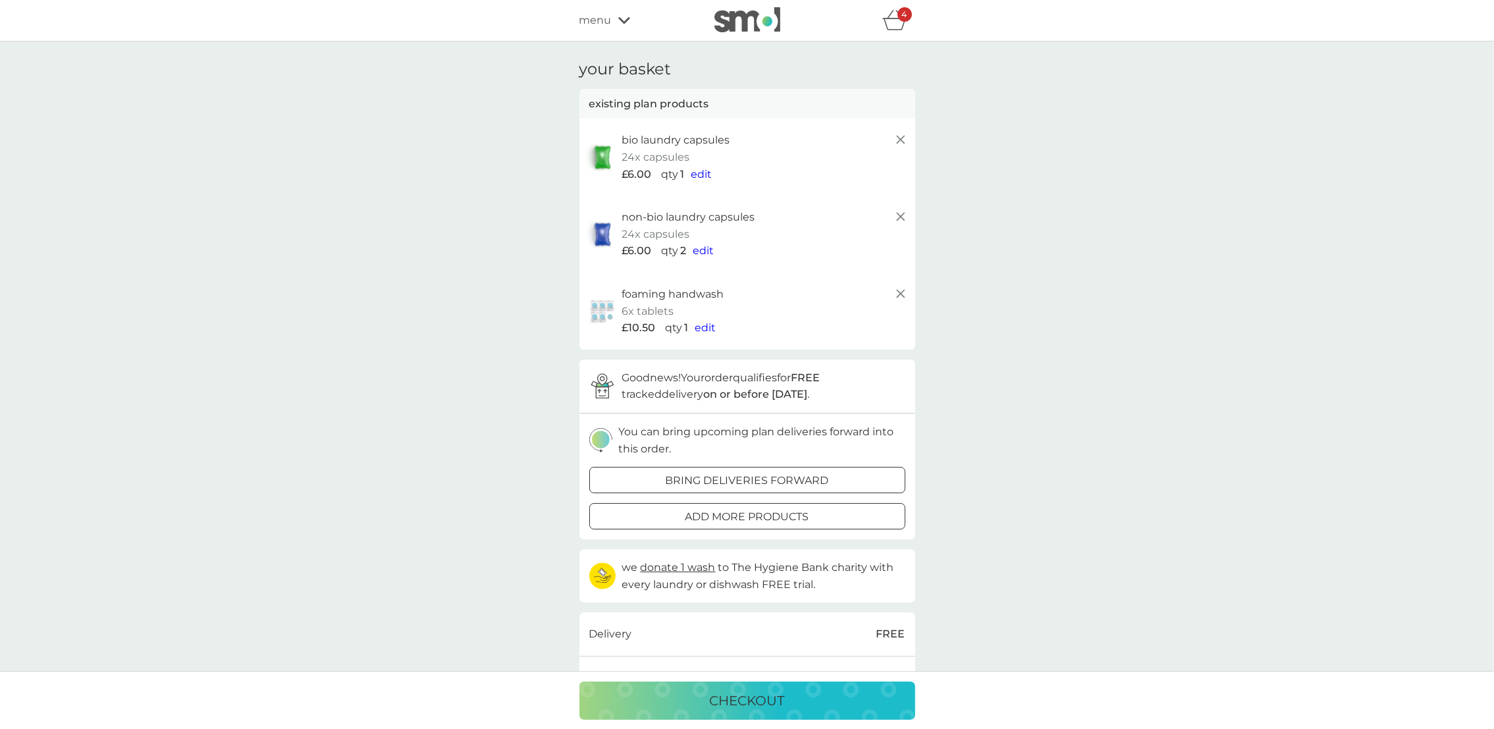
click at [702, 252] on span "edit" at bounding box center [703, 250] width 21 height 13
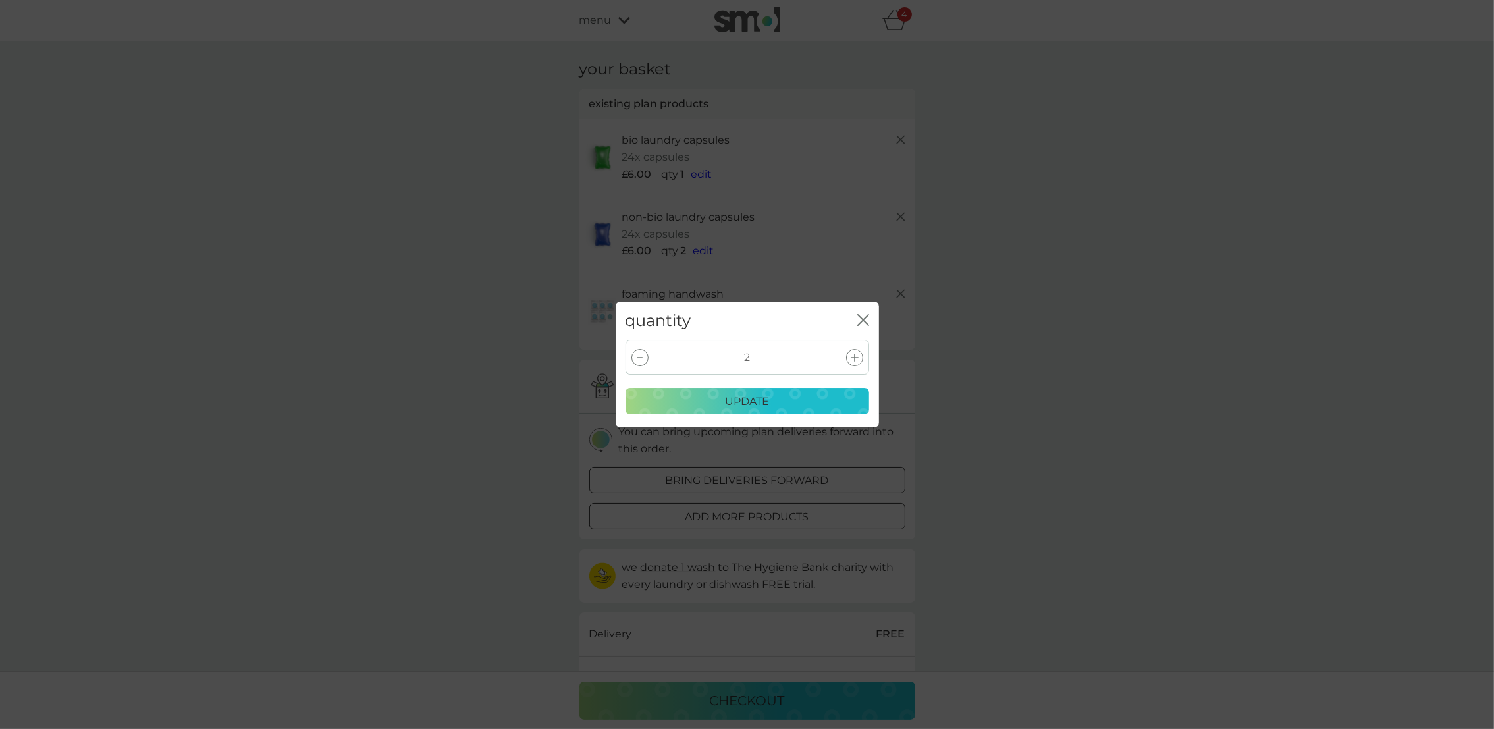
click at [638, 353] on div at bounding box center [640, 357] width 17 height 17
click at [746, 398] on p "update" at bounding box center [747, 401] width 44 height 17
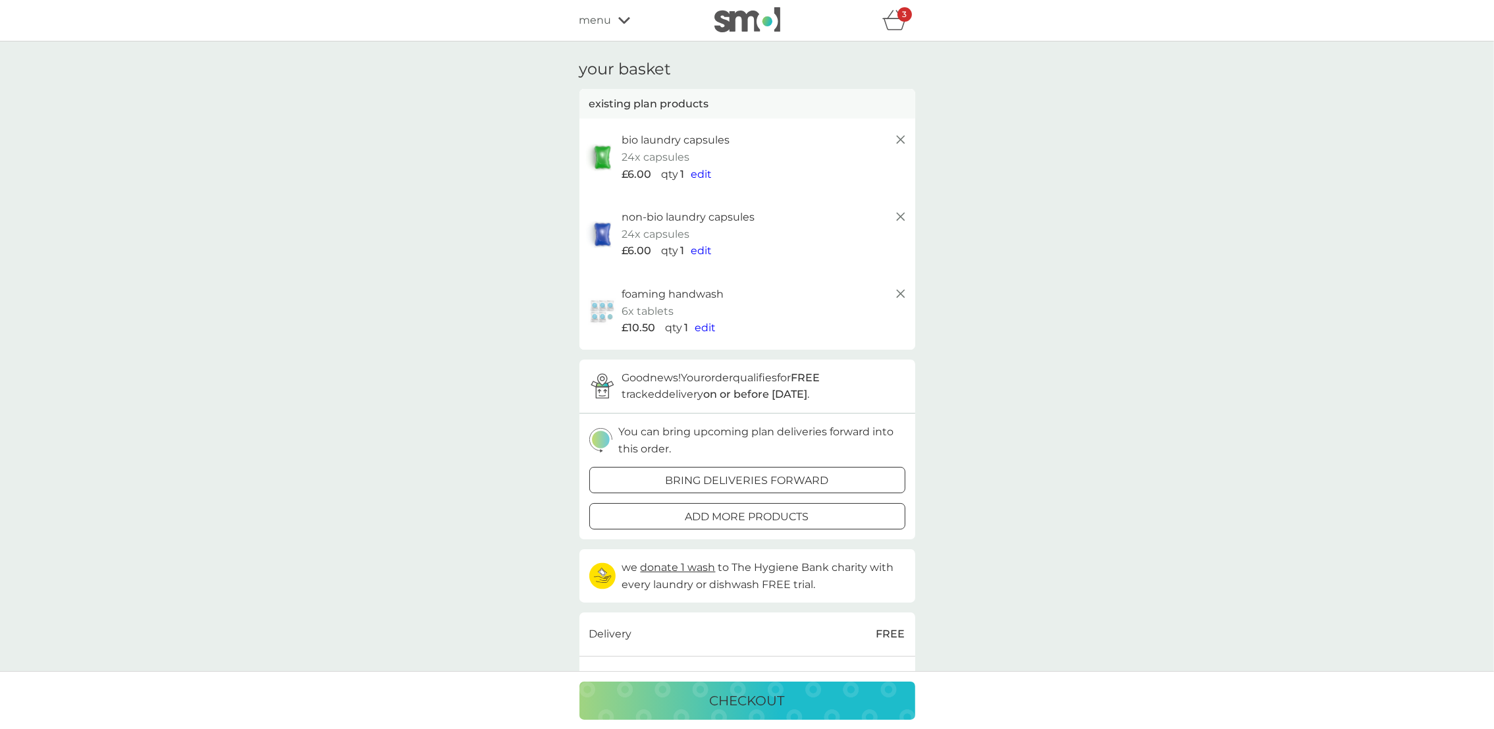
click at [752, 692] on p "checkout" at bounding box center [747, 700] width 75 height 21
